Goal: Navigation & Orientation: Find specific page/section

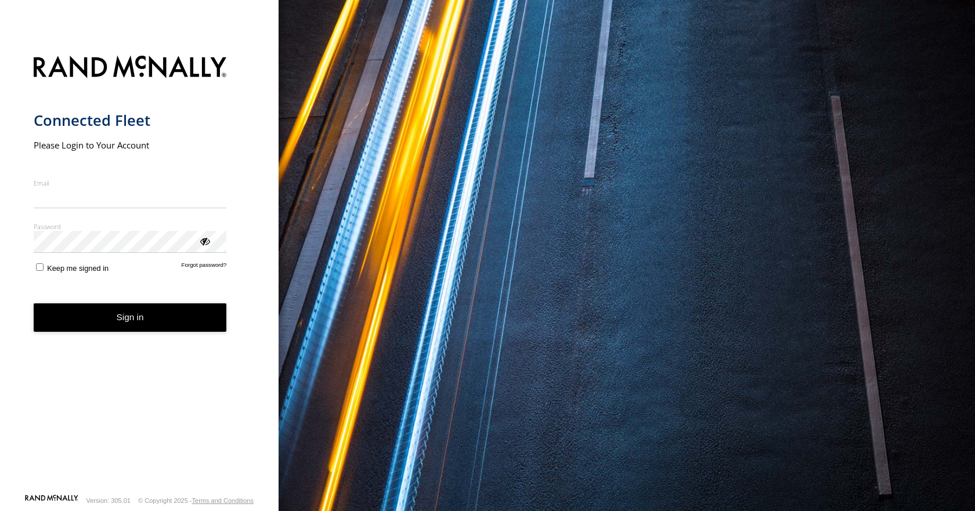
type input "**********"
click at [85, 326] on button "Sign in" at bounding box center [130, 317] width 193 height 28
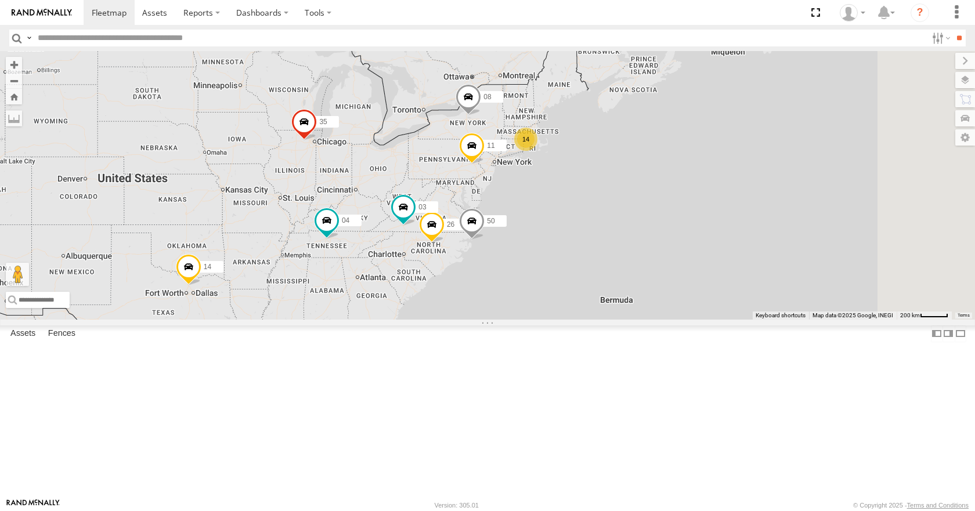
drag, startPoint x: 582, startPoint y: 256, endPoint x: 546, endPoint y: 266, distance: 37.3
click at [546, 266] on div "35 14 04 08 11 26 50 03 14" at bounding box center [487, 185] width 975 height 268
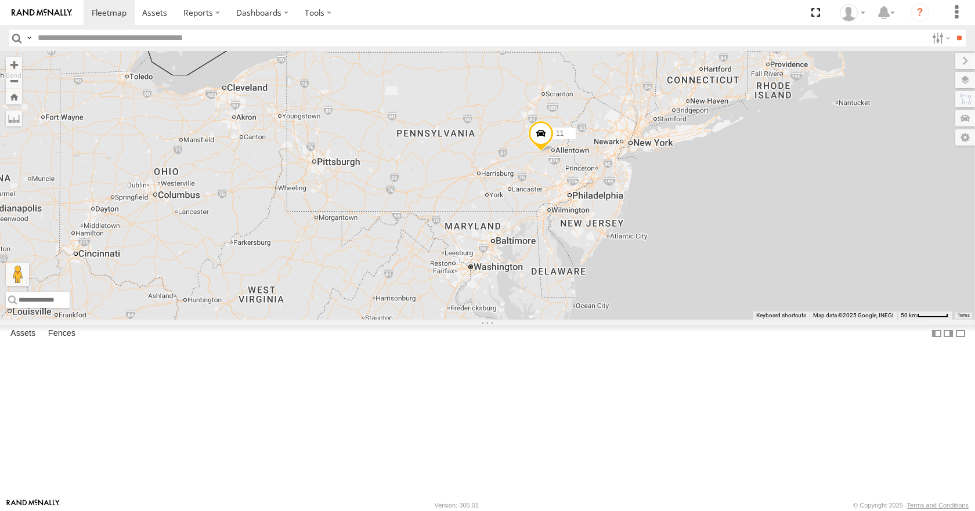
drag, startPoint x: 821, startPoint y: 245, endPoint x: 571, endPoint y: 395, distance: 291.4
click at [571, 319] on div "35 14 08 04 11 26 50 03" at bounding box center [487, 185] width 975 height 268
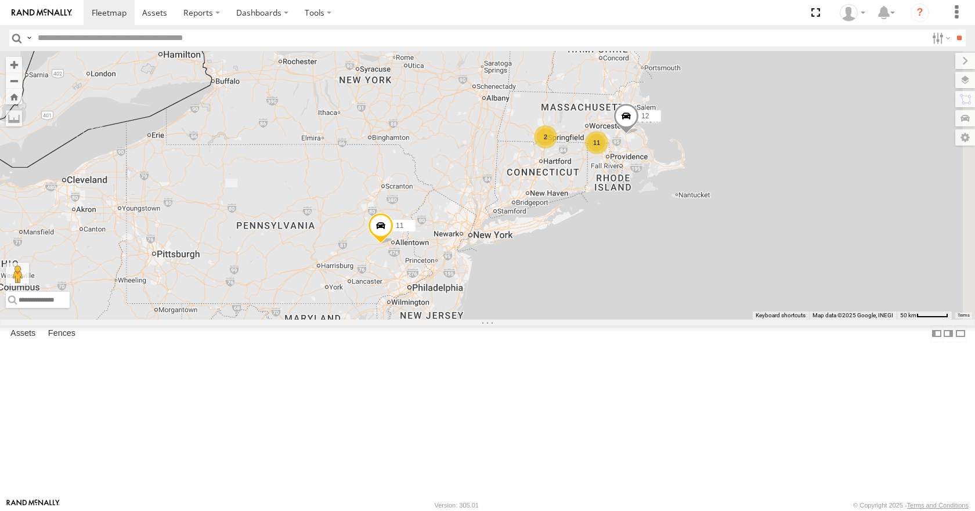
drag, startPoint x: 719, startPoint y: 256, endPoint x: 546, endPoint y: 354, distance: 198.5
click at [546, 319] on div "35 14 08 04 11 26 50 03 11 2 12" at bounding box center [487, 185] width 975 height 268
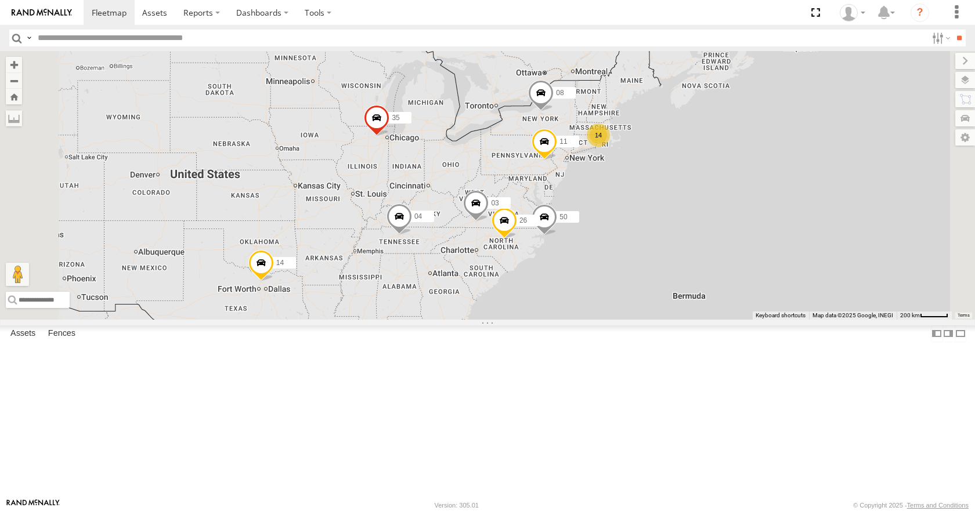
drag, startPoint x: 809, startPoint y: 266, endPoint x: 753, endPoint y: 277, distance: 57.5
click at [753, 277] on div "35 14 08 04 11 50 26 03 14" at bounding box center [487, 185] width 975 height 268
